Goal: Find specific page/section: Find specific page/section

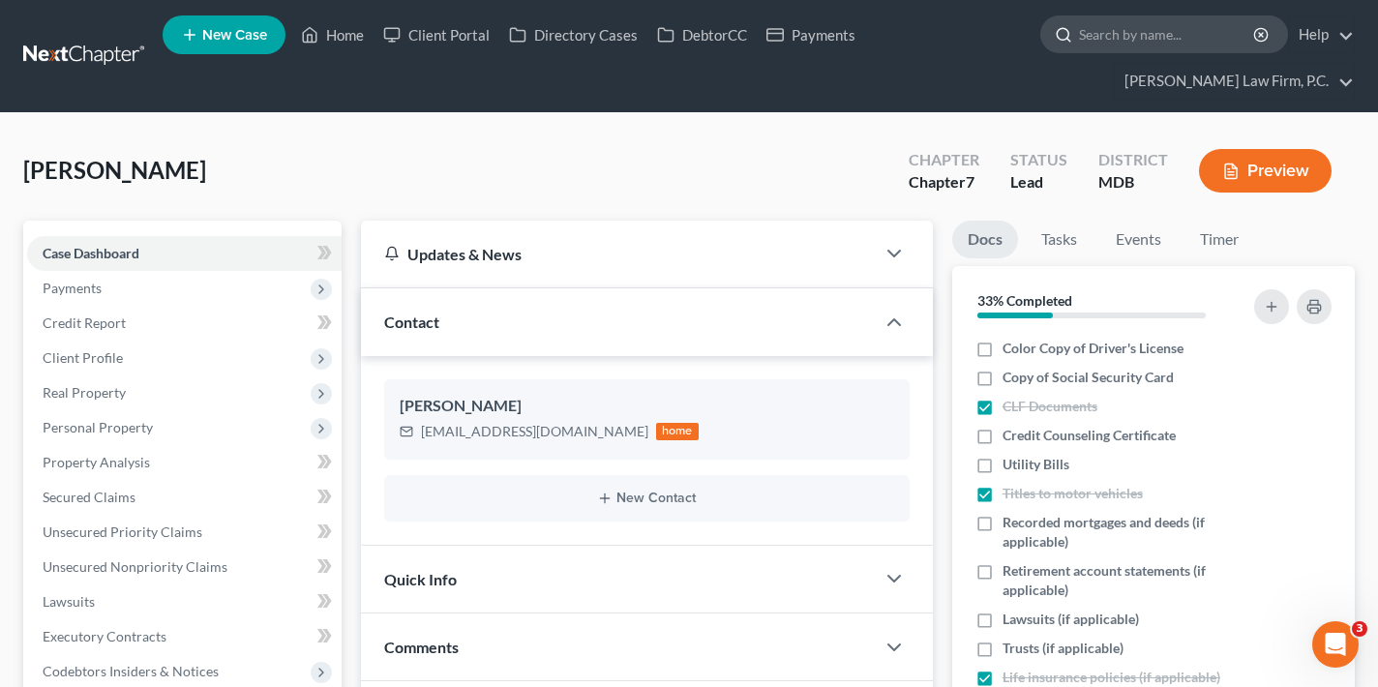
scroll to position [207, 0]
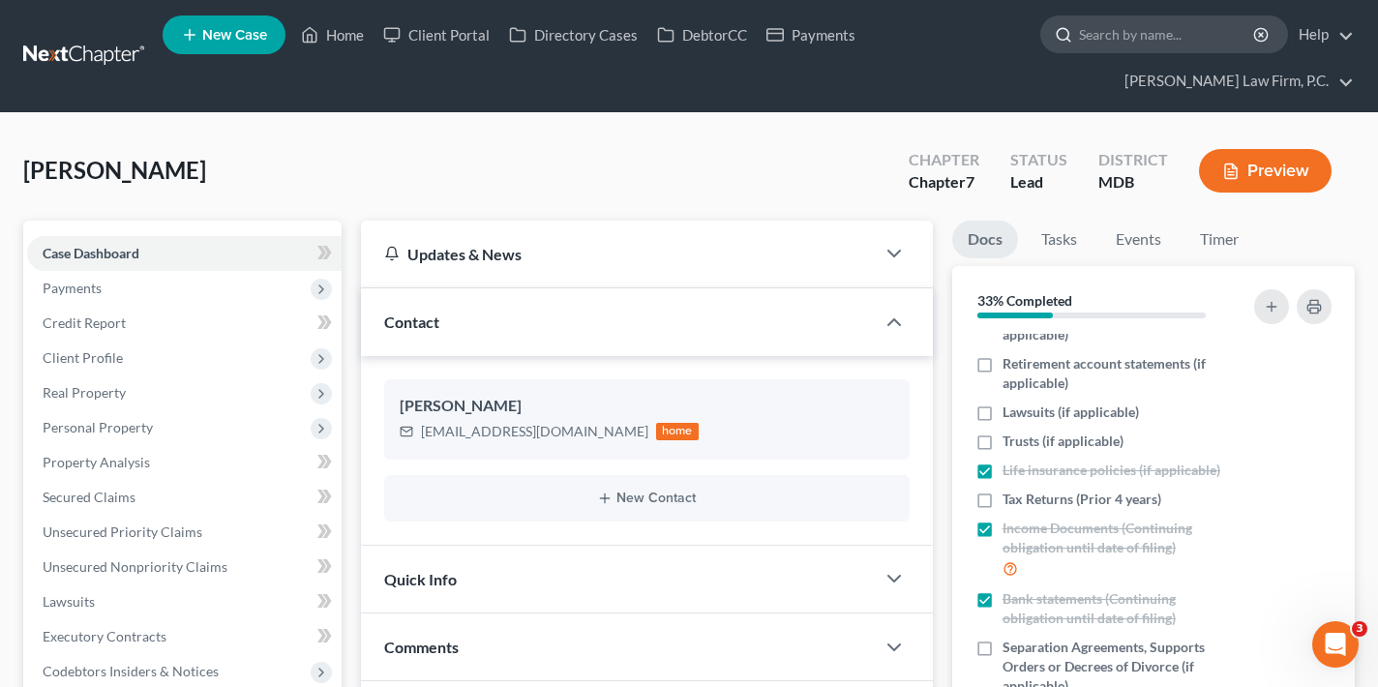
click at [1138, 37] on input "search" at bounding box center [1167, 34] width 177 height 36
paste input "[PERSON_NAME]"
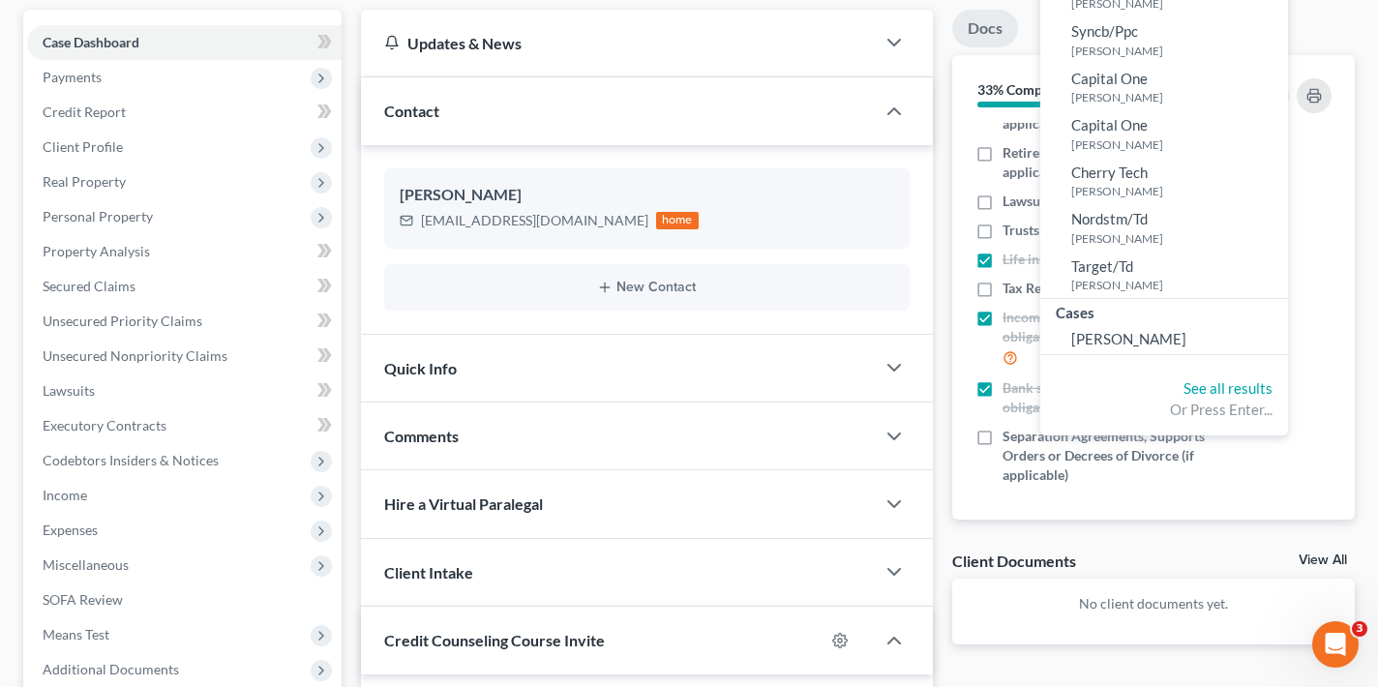
scroll to position [219, 0]
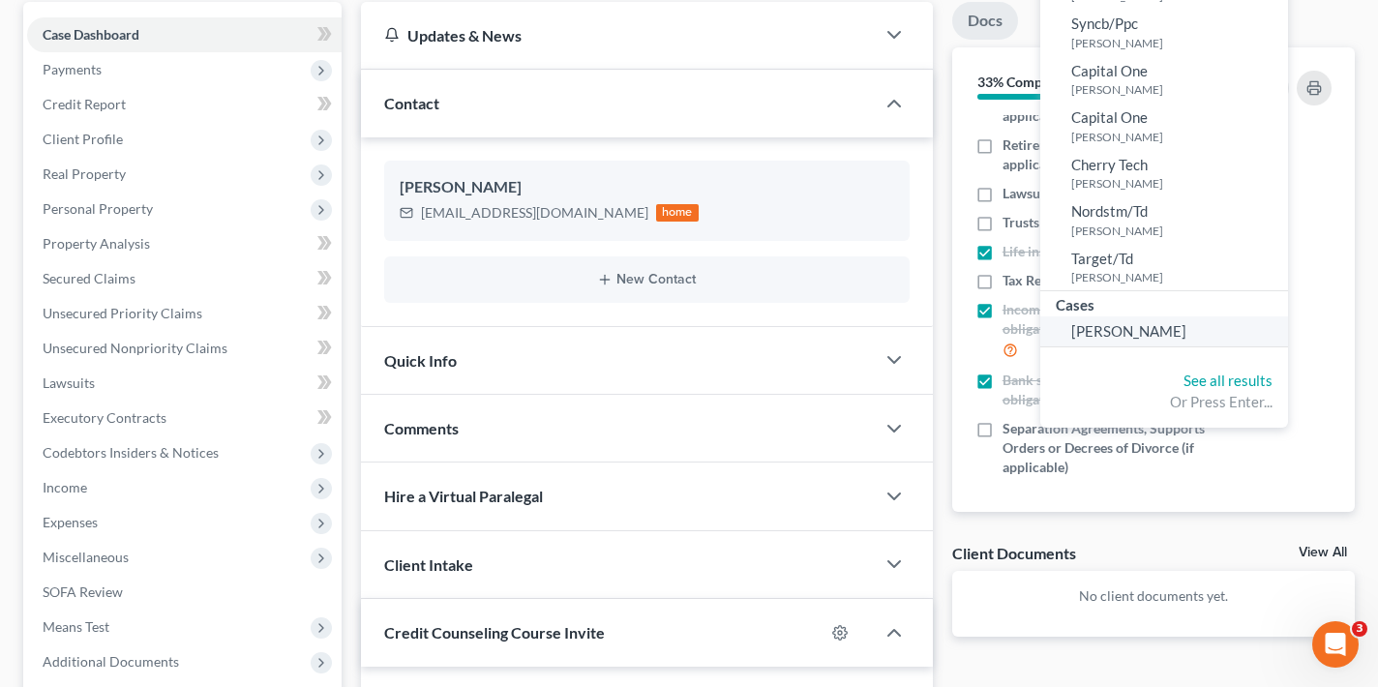
type input "[PERSON_NAME]"
click at [1140, 327] on span "[PERSON_NAME]" at bounding box center [1128, 330] width 115 height 17
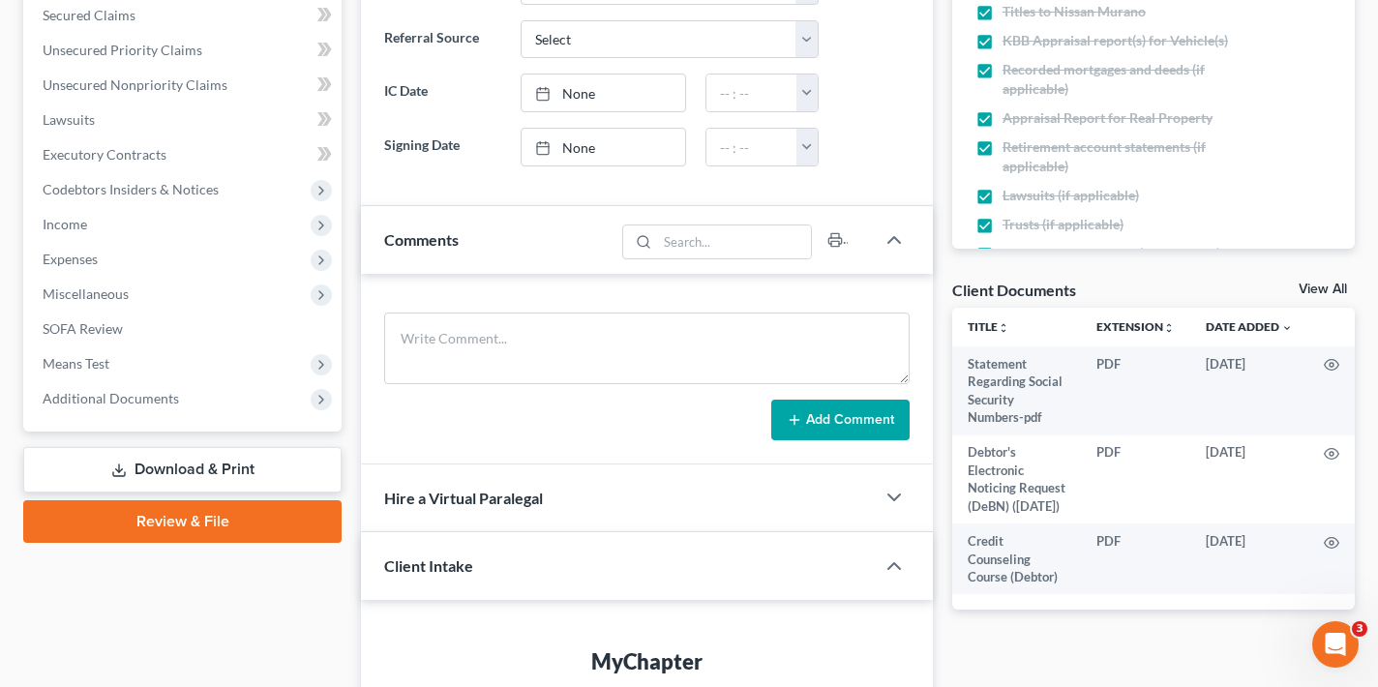
scroll to position [476, 0]
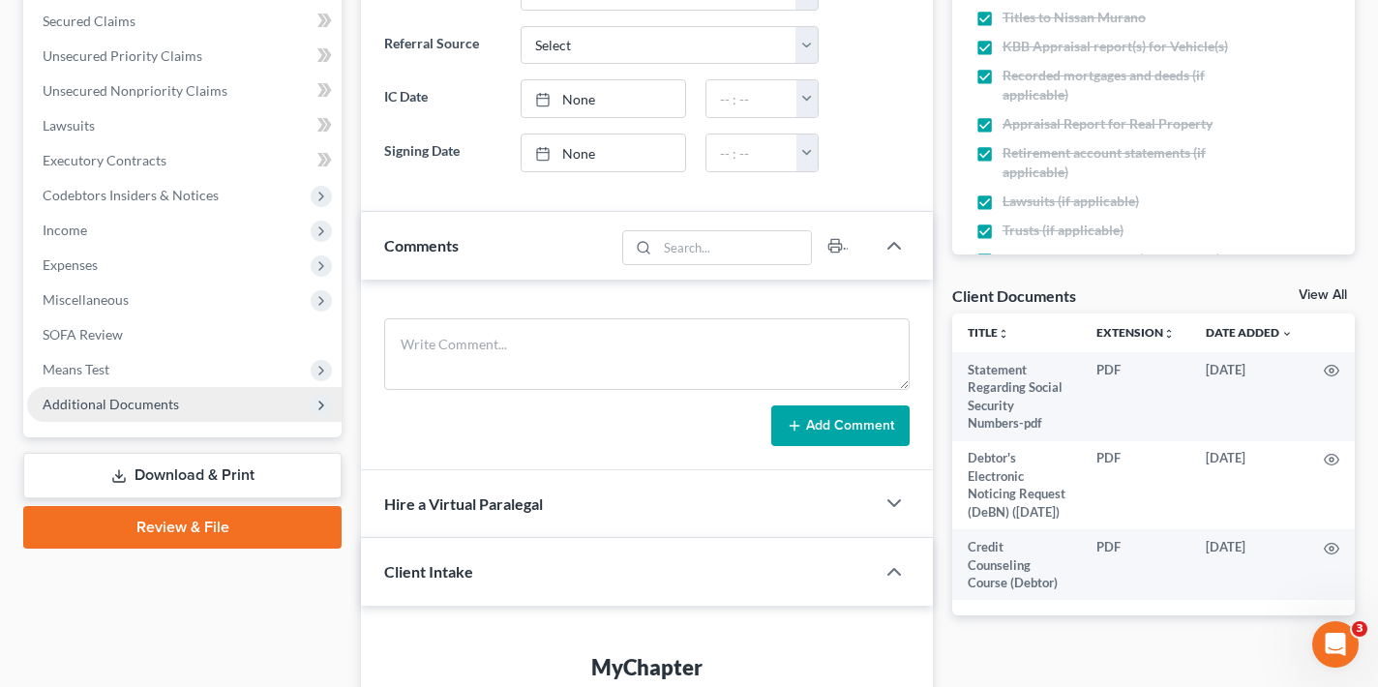
click at [232, 387] on span "Additional Documents" at bounding box center [184, 404] width 314 height 35
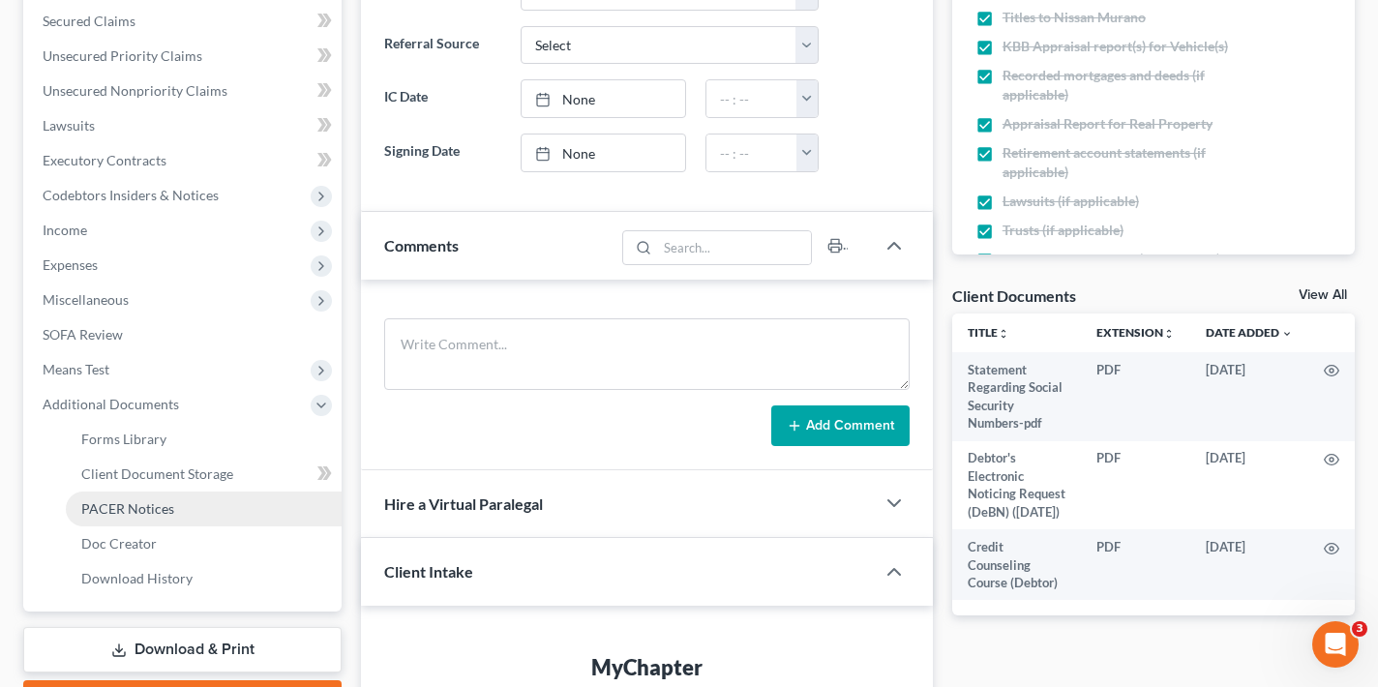
click at [166, 504] on span "PACER Notices" at bounding box center [127, 508] width 93 height 16
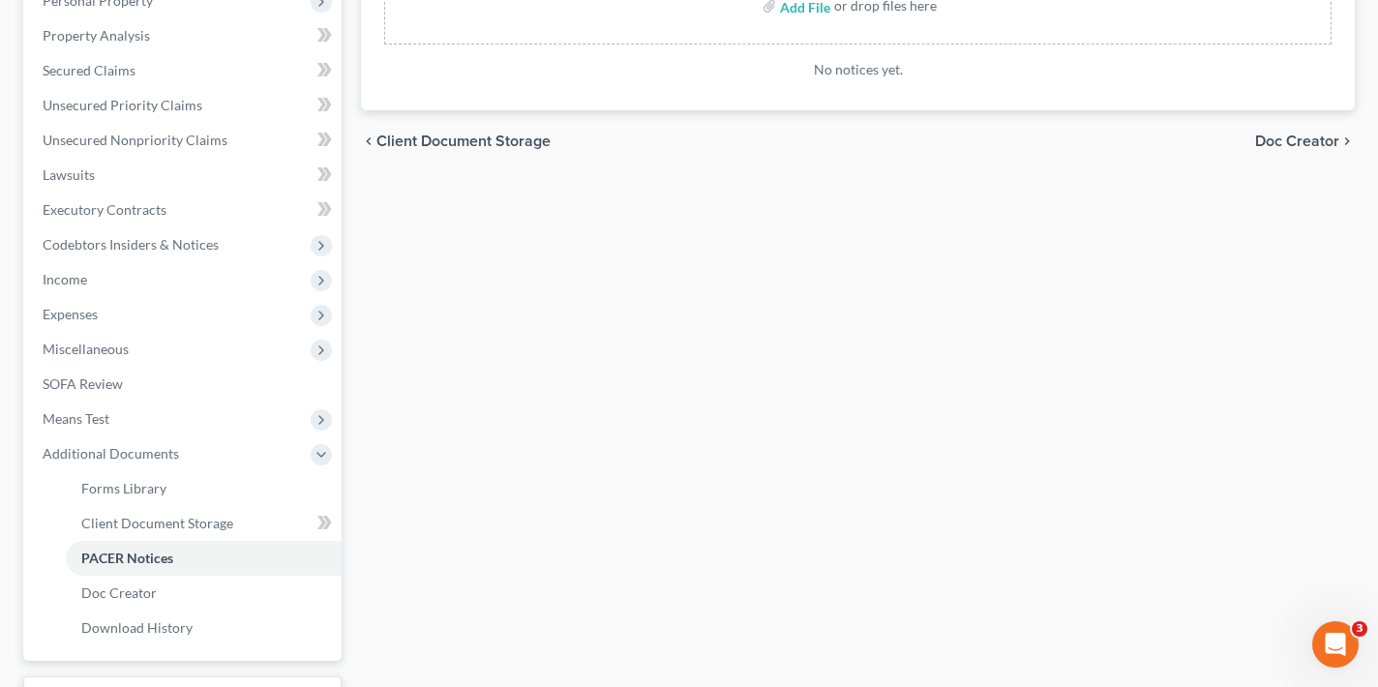
scroll to position [430, 0]
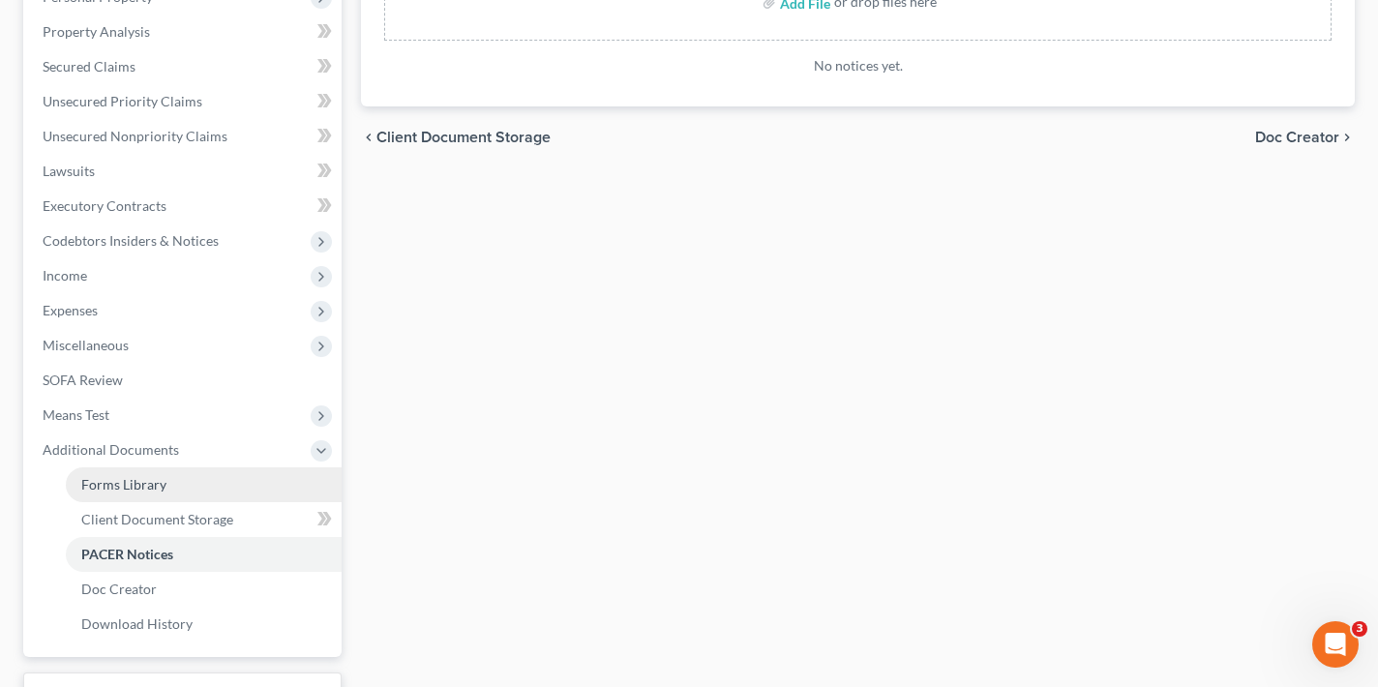
click at [217, 485] on link "Forms Library" at bounding box center [204, 484] width 276 height 35
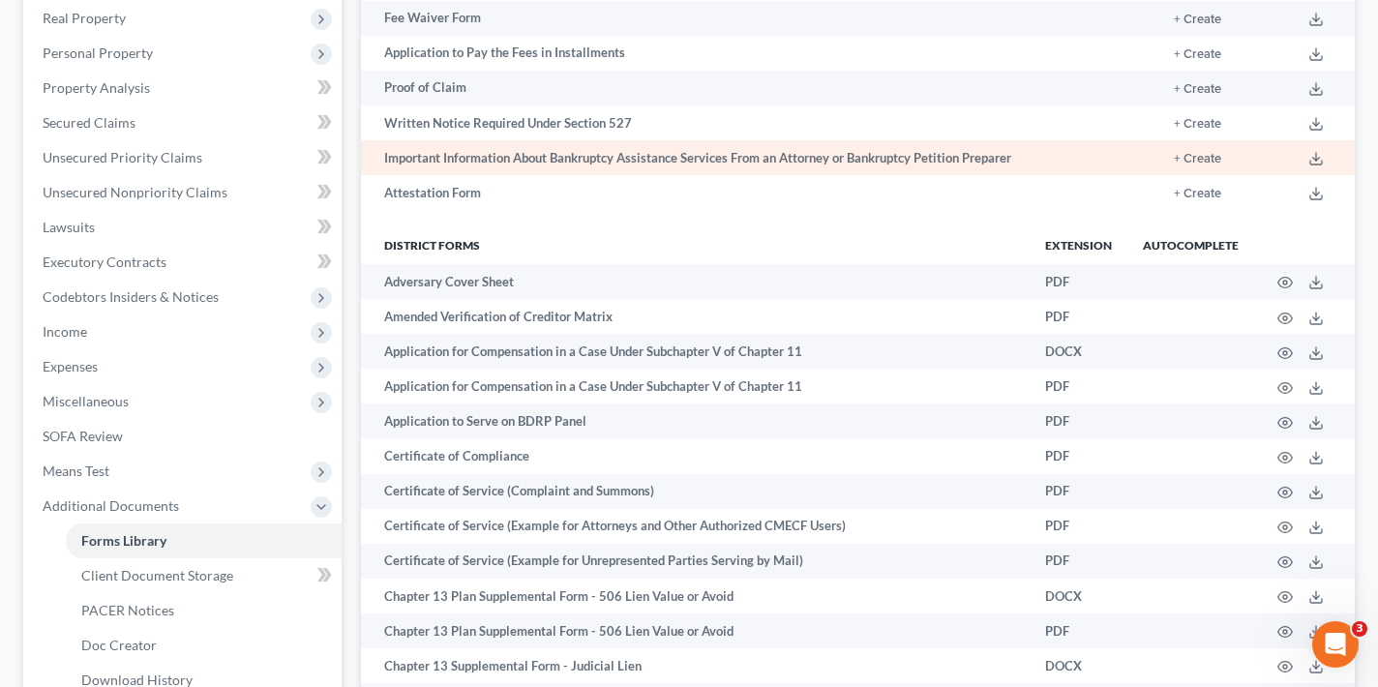
scroll to position [397, 0]
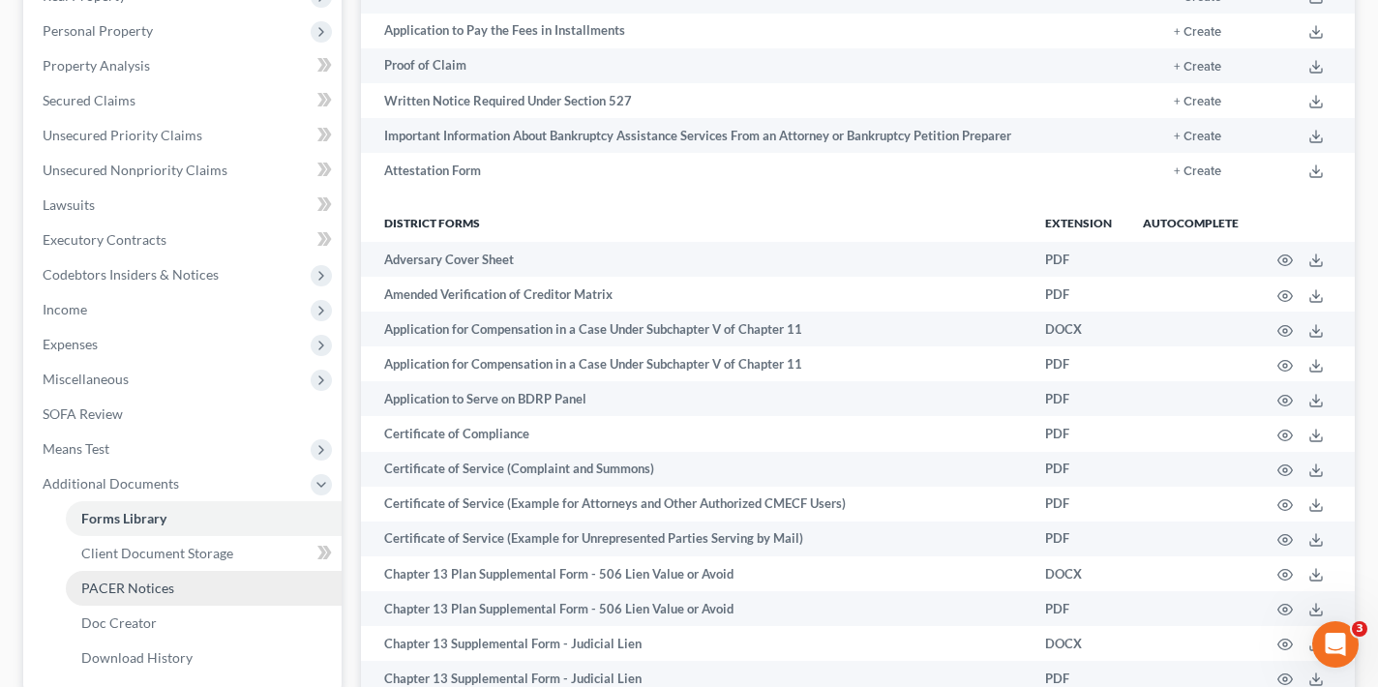
click at [194, 578] on link "PACER Notices" at bounding box center [204, 588] width 276 height 35
